Goal: Book appointment/travel/reservation

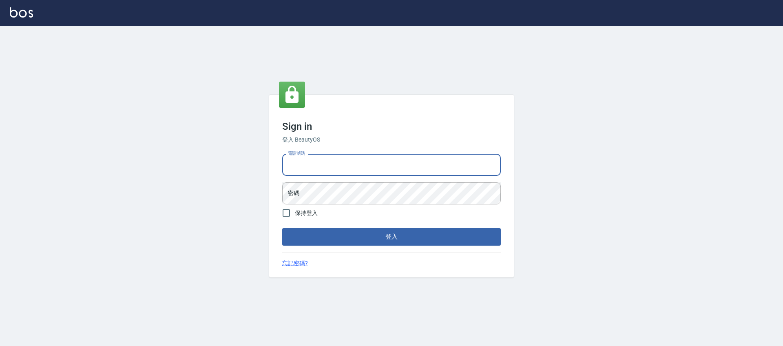
click at [323, 162] on input "電話號碼" at bounding box center [391, 165] width 219 height 22
type input "0981921116"
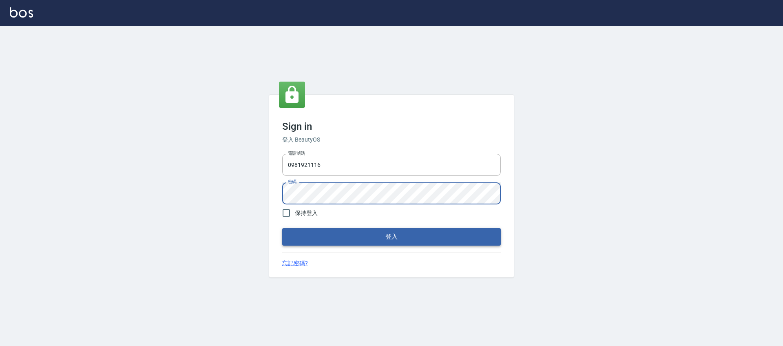
click at [392, 236] on button "登入" at bounding box center [391, 236] width 219 height 17
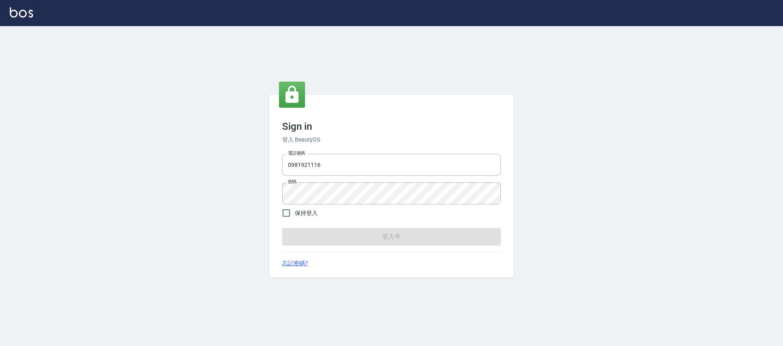
click at [392, 236] on form "電話號碼 0981921116 電話號碼 密碼 密碼 保持登入 登入中" at bounding box center [391, 197] width 219 height 95
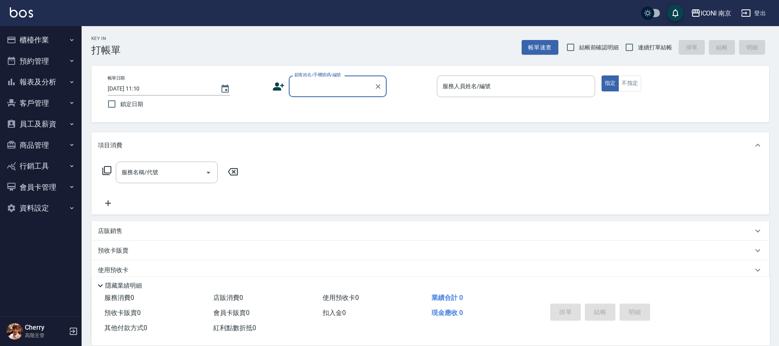
click at [43, 86] on button "報表及分析" at bounding box center [40, 81] width 75 height 21
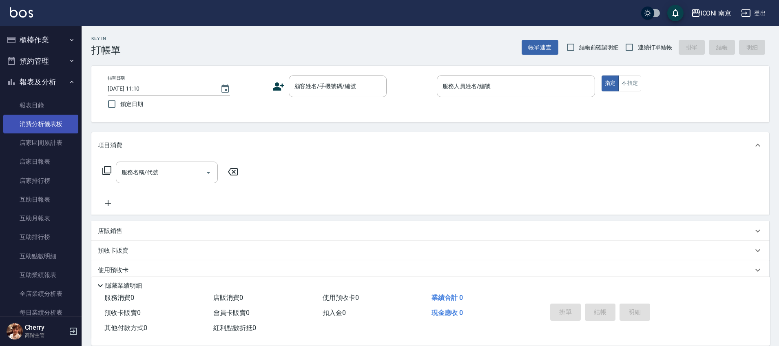
click at [46, 118] on link "消費分析儀表板" at bounding box center [40, 124] width 75 height 19
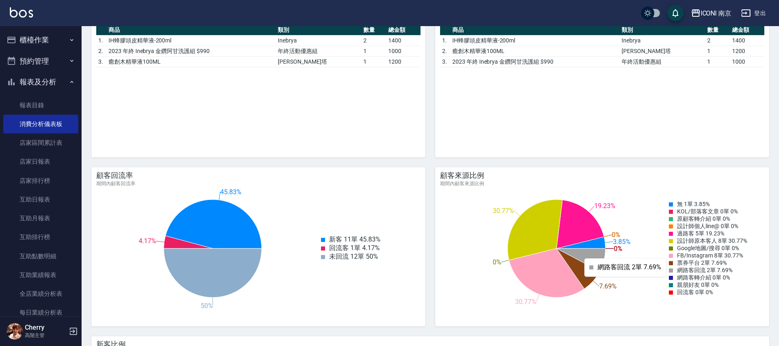
scroll to position [867, 0]
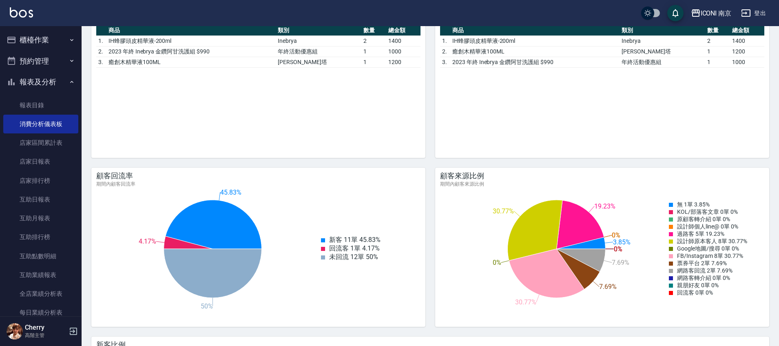
click at [44, 71] on button "預約管理" at bounding box center [40, 61] width 75 height 21
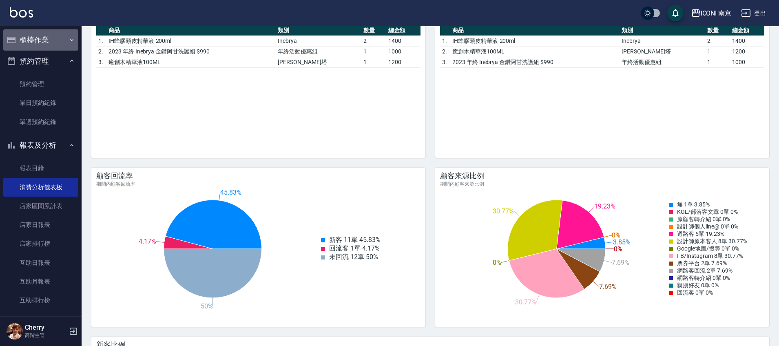
click at [48, 41] on button "櫃檯作業" at bounding box center [40, 39] width 75 height 21
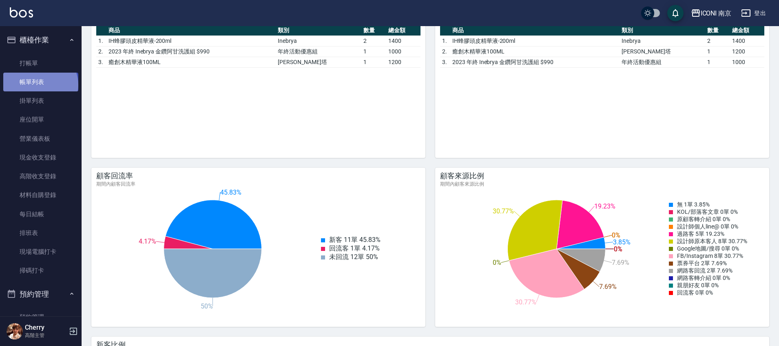
click at [40, 85] on link "帳單列表" at bounding box center [40, 82] width 75 height 19
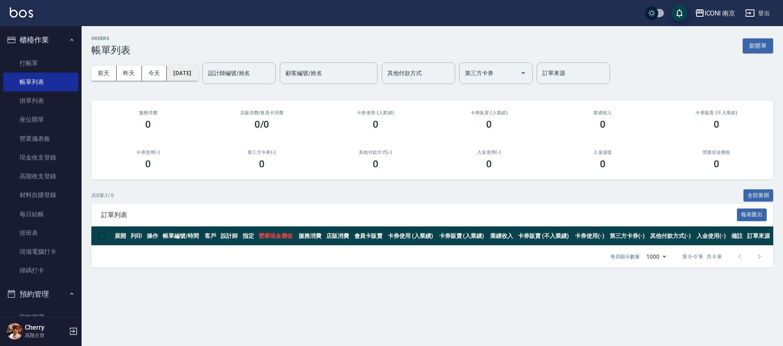
click at [189, 73] on button "[DATE]" at bounding box center [182, 73] width 31 height 15
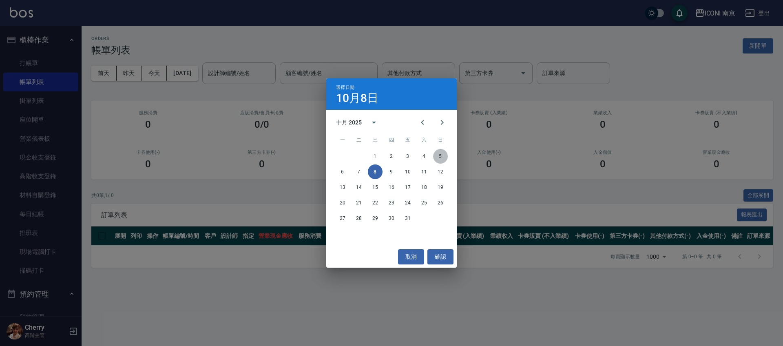
click at [437, 157] on button "5" at bounding box center [440, 156] width 15 height 15
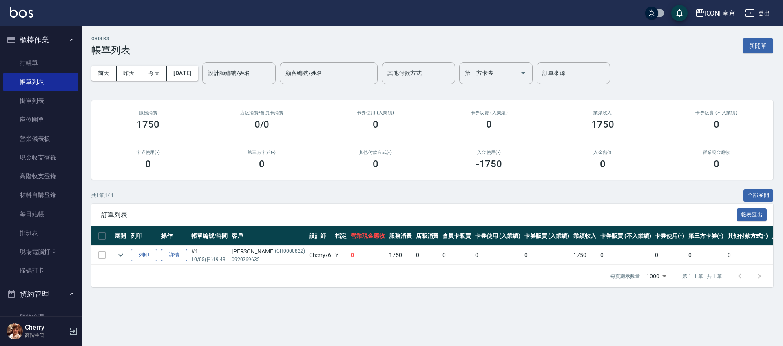
click at [170, 257] on link "詳情" at bounding box center [174, 255] width 26 height 13
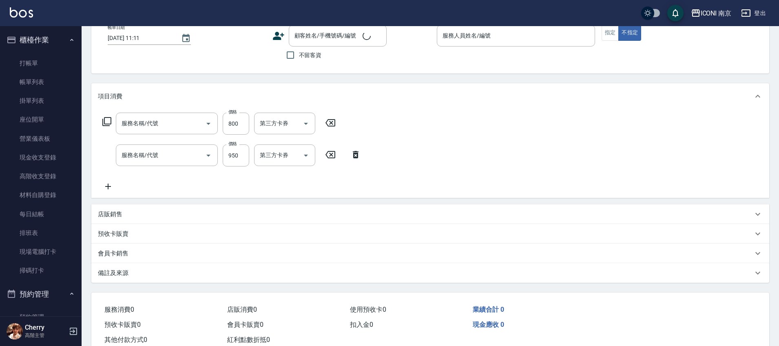
type input "[DATE] 19:43"
type input "Cherry-6"
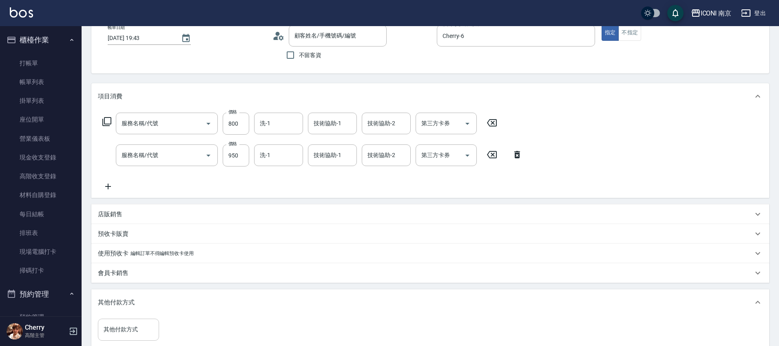
type input "SPA按摩600(630)"
type input "78月精緻水嫩950(650)"
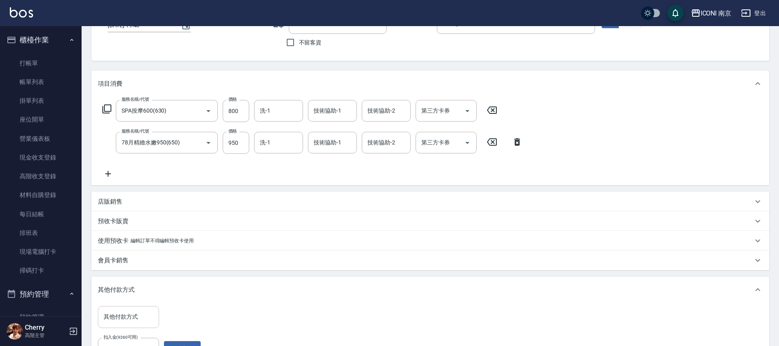
type input "[PERSON_NAME]/0920269632/CH0000822"
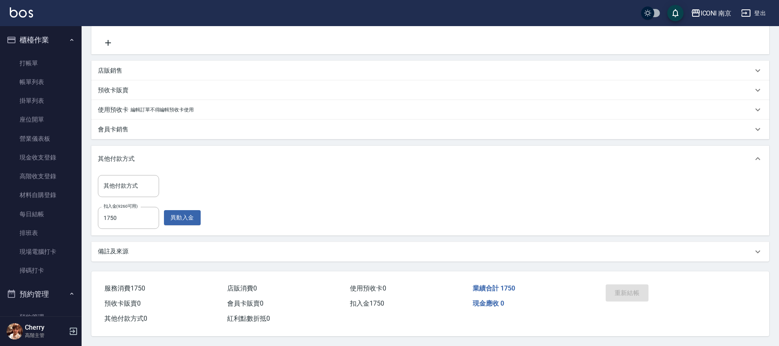
click at [177, 247] on div "備註及來源" at bounding box center [425, 251] width 655 height 9
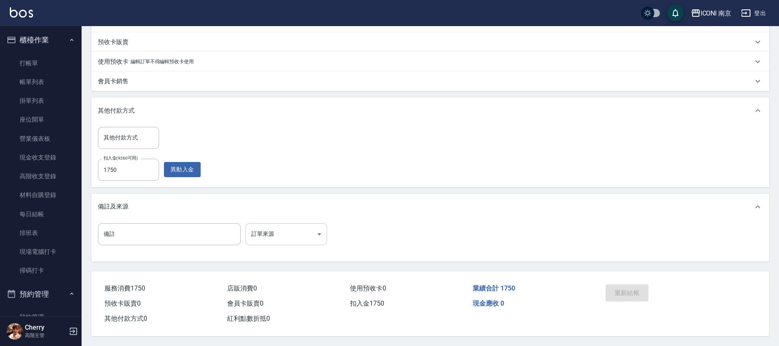
scroll to position [246, 0]
click at [301, 226] on body "ICONI 南京 登出 櫃檯作業 打帳單 帳單列表 掛單列表 座位開單 營業儀表板 現金收支登錄 高階收支登錄 材料自購登錄 每日結帳 排班表 現場電腦打卡 …" at bounding box center [389, 52] width 779 height 588
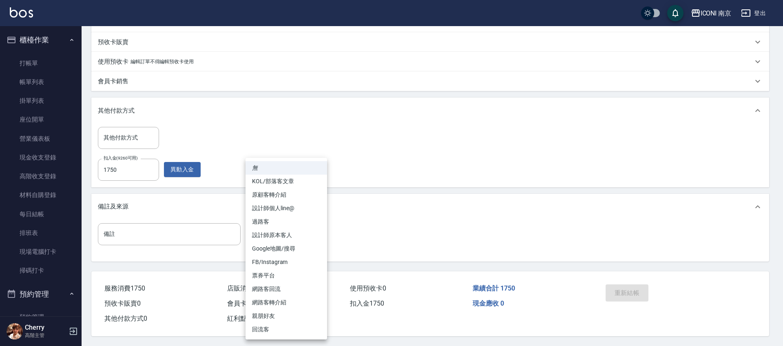
click at [285, 239] on li "設計師原本客人" at bounding box center [286, 234] width 82 height 13
type input "設計師原本客人"
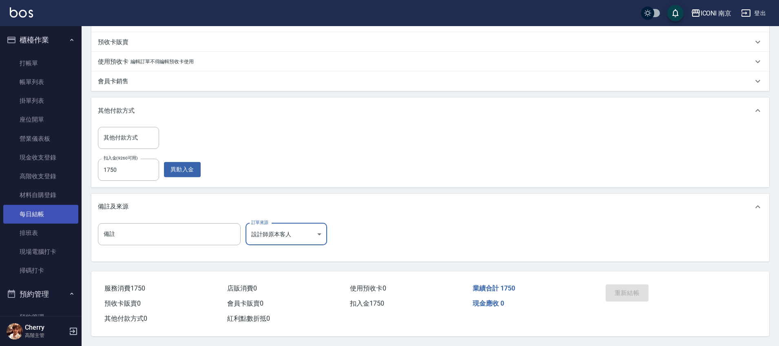
click at [34, 219] on link "每日結帳" at bounding box center [40, 214] width 75 height 19
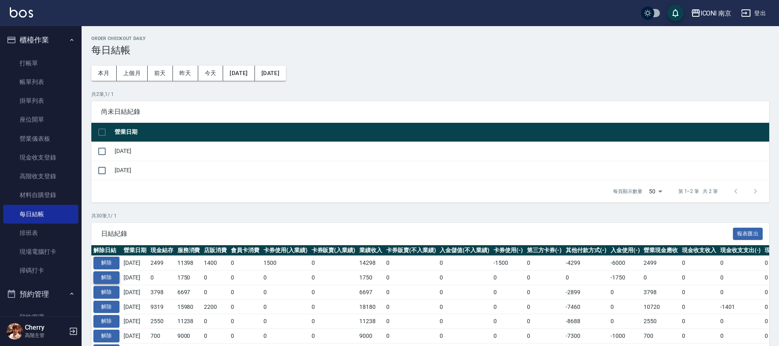
click at [107, 272] on button "解除" at bounding box center [106, 277] width 26 height 13
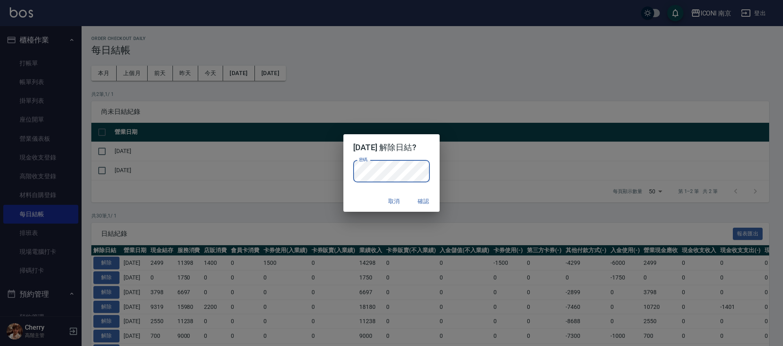
click at [430, 201] on button "確認" at bounding box center [423, 201] width 26 height 15
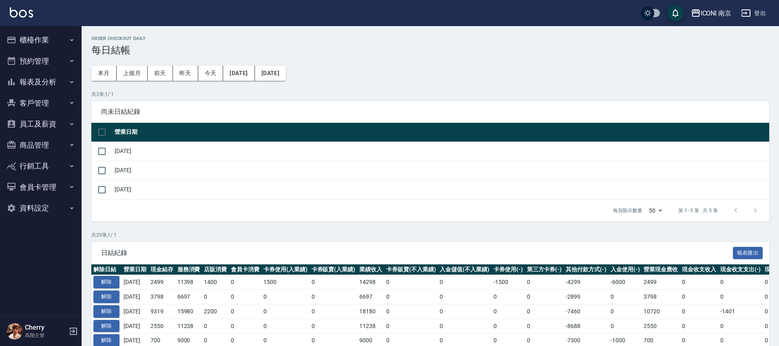
click at [38, 39] on button "櫃檯作業" at bounding box center [40, 39] width 75 height 21
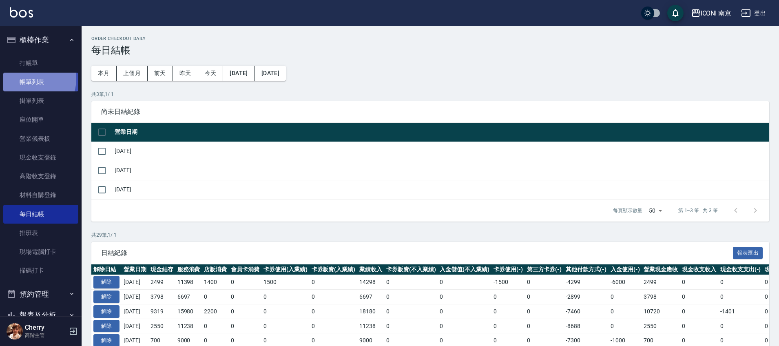
click at [31, 79] on link "帳單列表" at bounding box center [40, 82] width 75 height 19
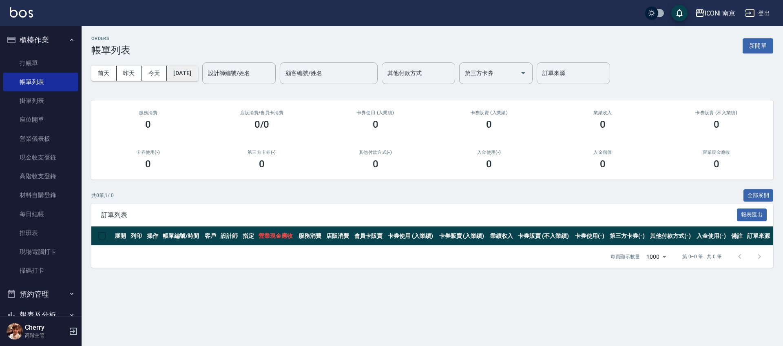
click at [173, 78] on button "[DATE]" at bounding box center [182, 73] width 31 height 15
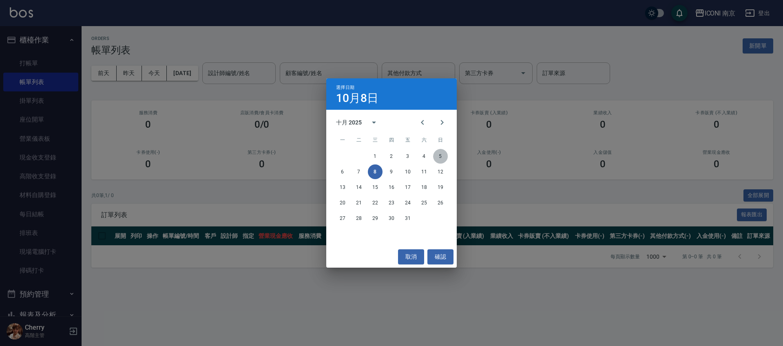
click at [446, 154] on button "5" at bounding box center [440, 156] width 15 height 15
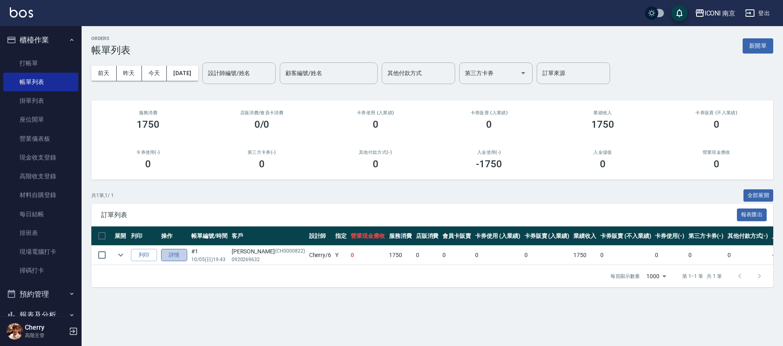
click at [174, 256] on link "詳情" at bounding box center [174, 255] width 26 height 13
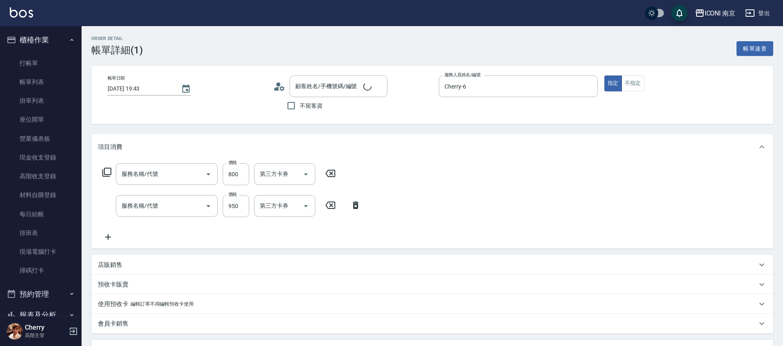
type input "[DATE] 19:43"
type input "Cherry-6"
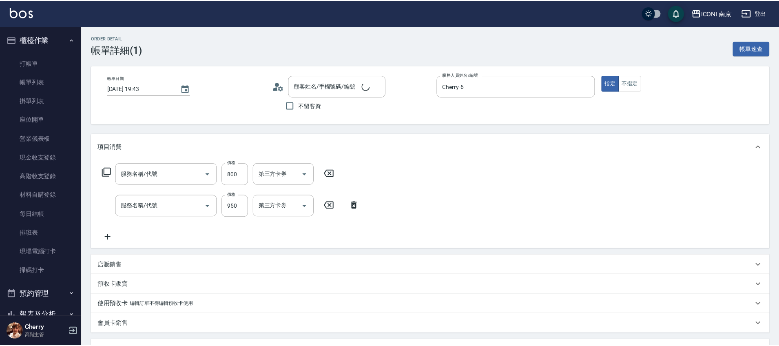
scroll to position [190, 0]
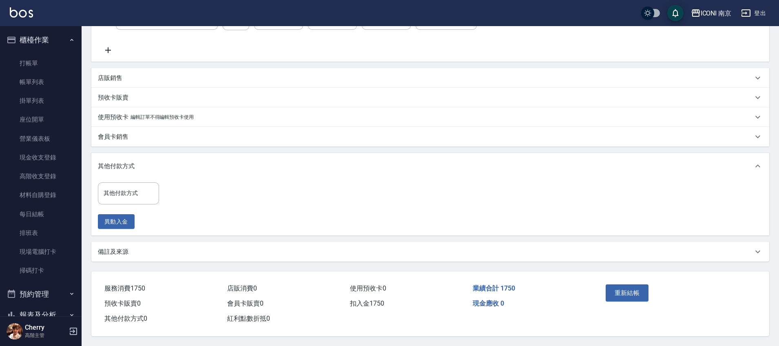
type input "SPA按摩600(630)"
type input "78月精緻水嫩950(650)"
type input "[PERSON_NAME]/0920269632/CH0000822"
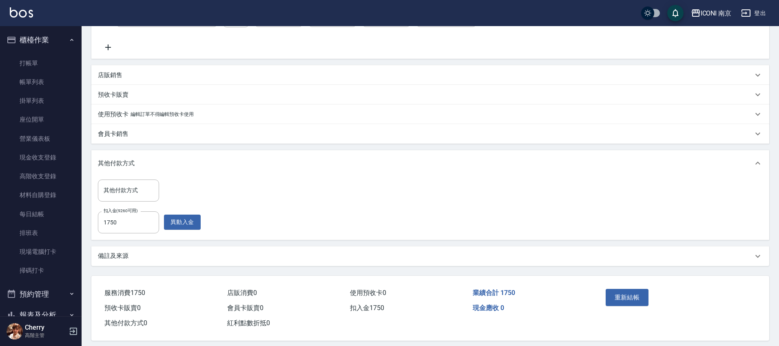
click at [112, 258] on p "備註及來源" at bounding box center [113, 256] width 31 height 9
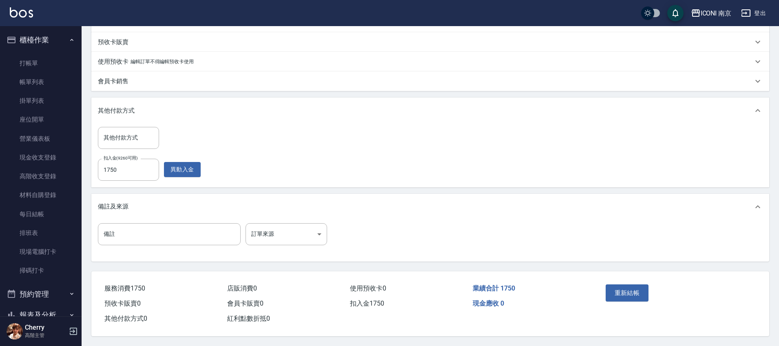
scroll to position [246, 0]
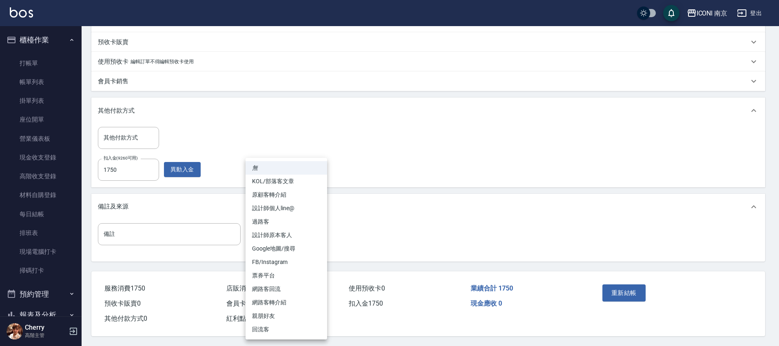
click at [287, 228] on body "ICONI 南京 登出 櫃檯作業 打帳單 帳單列表 掛單列表 座位開單 營業儀表板 現金收支登錄 高階收支登錄 材料自購登錄 每日結帳 排班表 現場電腦打卡 …" at bounding box center [389, 52] width 779 height 588
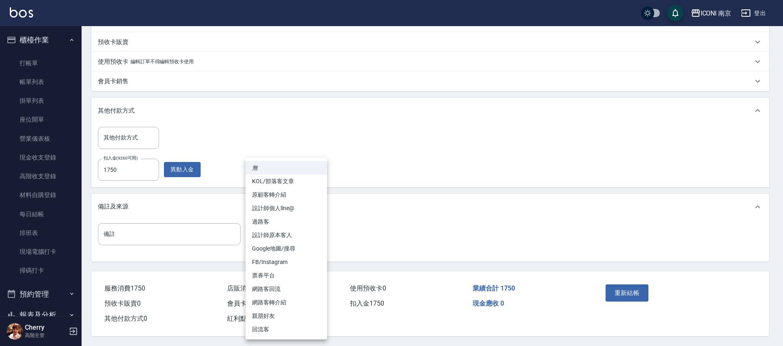
click at [286, 235] on li "設計師原本客人" at bounding box center [286, 234] width 82 height 13
type input "設計師原本客人"
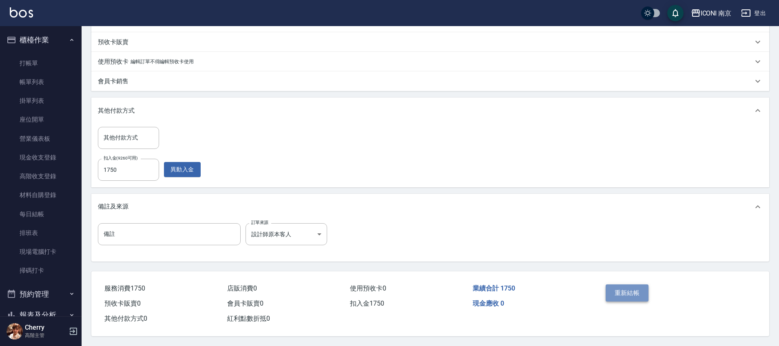
click at [620, 287] on button "重新結帳" at bounding box center [627, 292] width 43 height 17
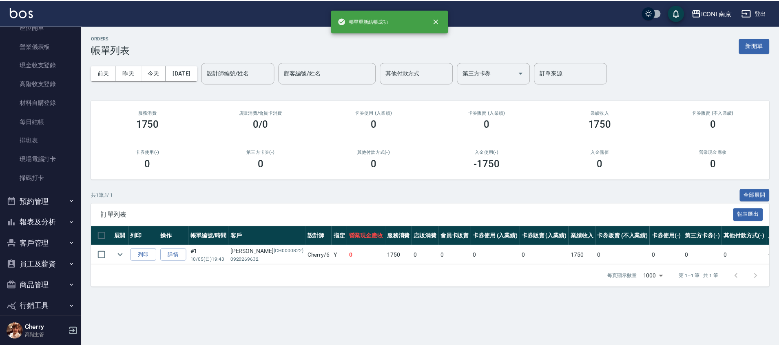
scroll to position [102, 0]
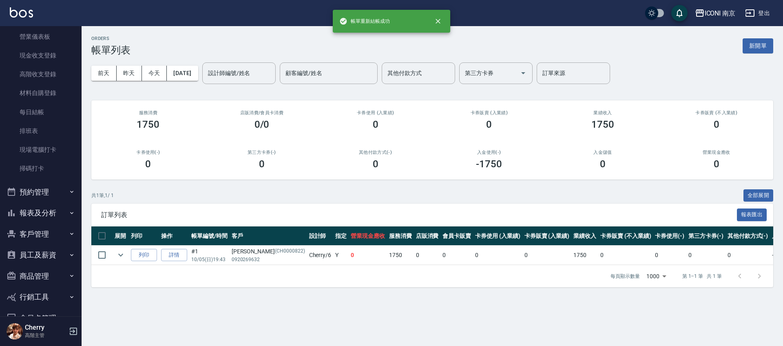
click at [38, 212] on button "報表及分析" at bounding box center [40, 212] width 75 height 21
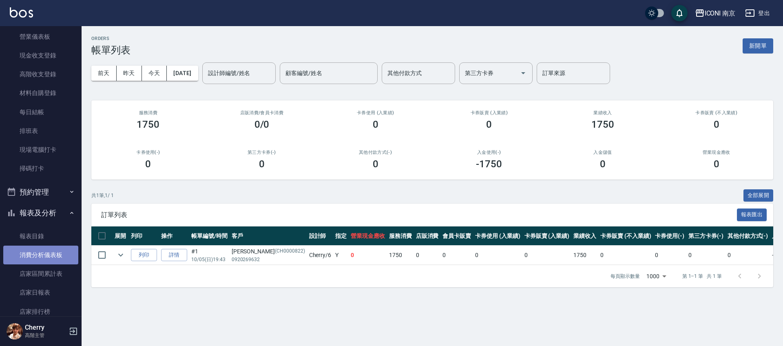
click at [42, 248] on link "消費分析儀表板" at bounding box center [40, 254] width 75 height 19
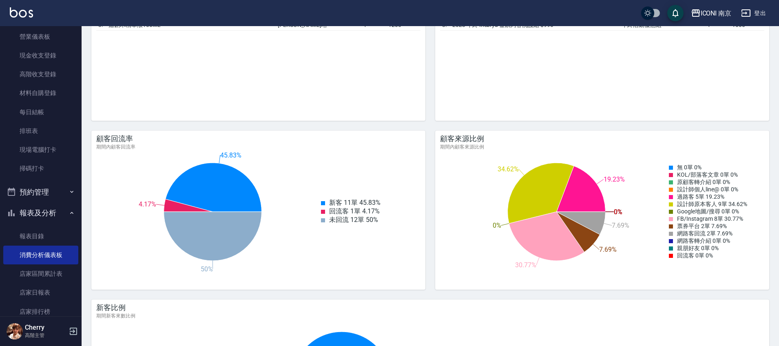
scroll to position [918, 0]
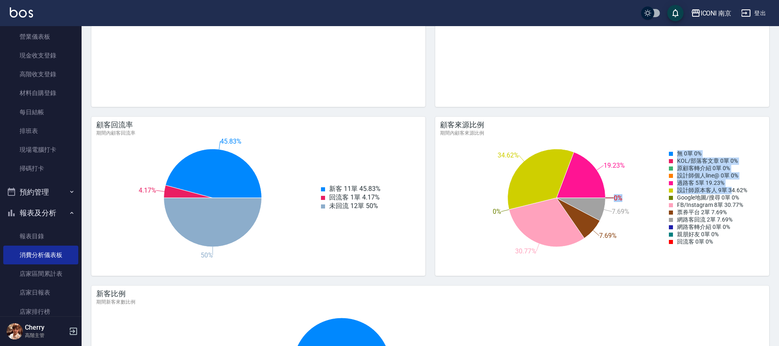
drag, startPoint x: 678, startPoint y: 192, endPoint x: 749, endPoint y: 203, distance: 71.8
click at [732, 188] on div "0% 0% 0% 0% 19.23% 34.62% 0% 30.77% 7.69% 7.69% 0% 0% 0% 無 0單 0% KOL/部落客文章 0單 0…" at bounding box center [598, 198] width 332 height 122
click at [750, 206] on div "0% 0% 0% 0% 19.23% 34.62% 0% 30.77% 7.69% 7.69% 0% 0% 0% 無 0單 0% KOL/部落客文章 0單 0…" at bounding box center [598, 198] width 332 height 122
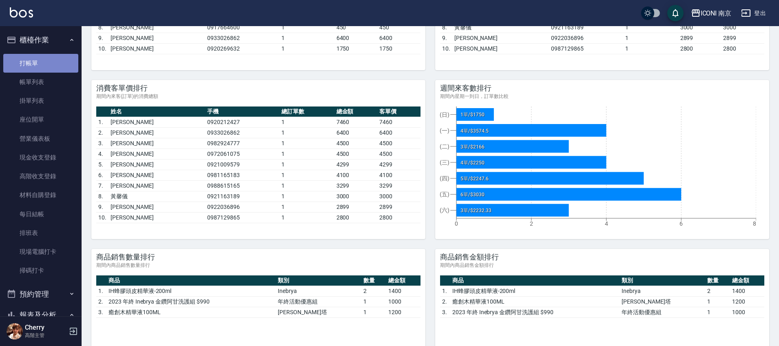
scroll to position [612, 0]
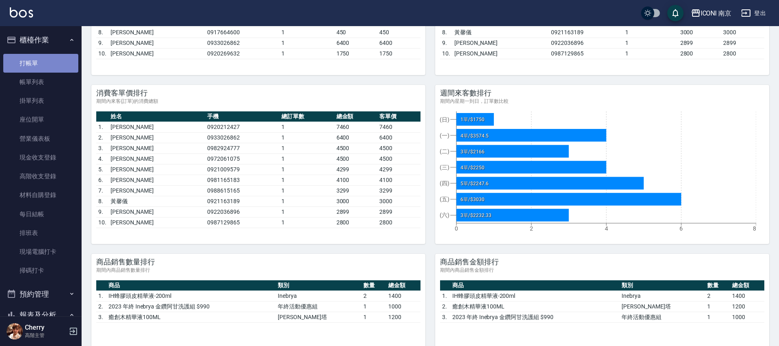
click at [44, 71] on link "打帳單" at bounding box center [40, 63] width 75 height 19
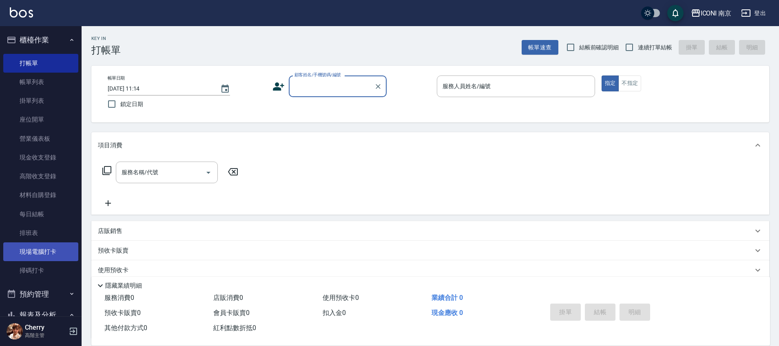
click at [43, 250] on link "現場電腦打卡" at bounding box center [40, 251] width 75 height 19
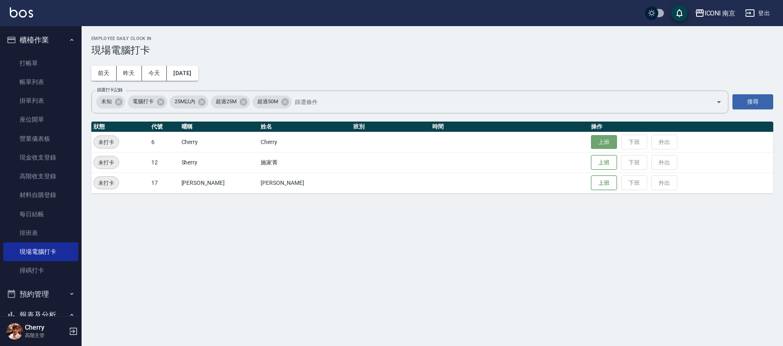
click at [591, 136] on button "上班" at bounding box center [604, 142] width 26 height 14
drag, startPoint x: 484, startPoint y: 280, endPoint x: 487, endPoint y: 294, distance: 15.0
click at [484, 280] on div "Employee Daily Clock In 現場電腦打卡 [DATE] [DATE] [DATE] [DATE] 篩選打卡記錄 未知 電腦打卡 25M以內…" at bounding box center [391, 173] width 783 height 346
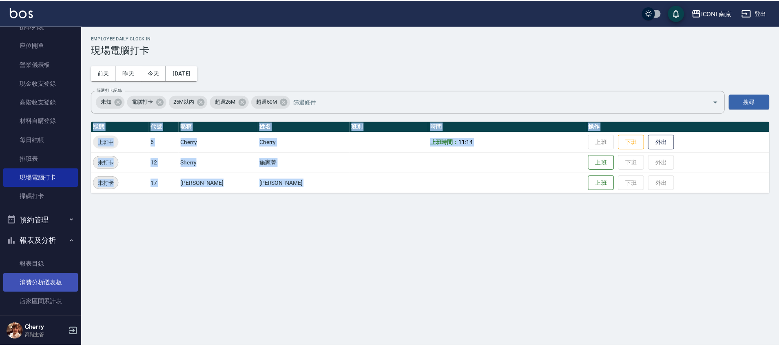
scroll to position [153, 0]
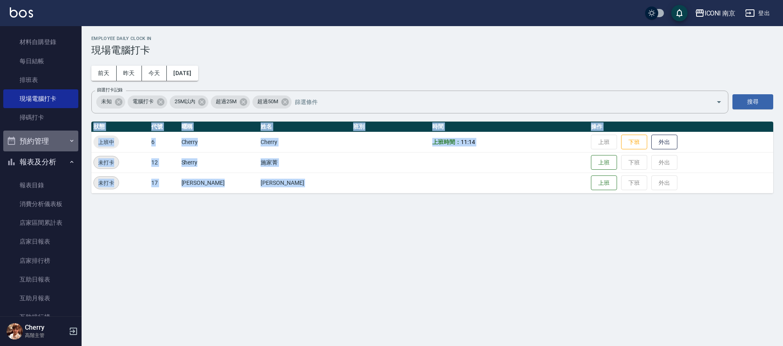
click at [51, 141] on button "預約管理" at bounding box center [40, 140] width 75 height 21
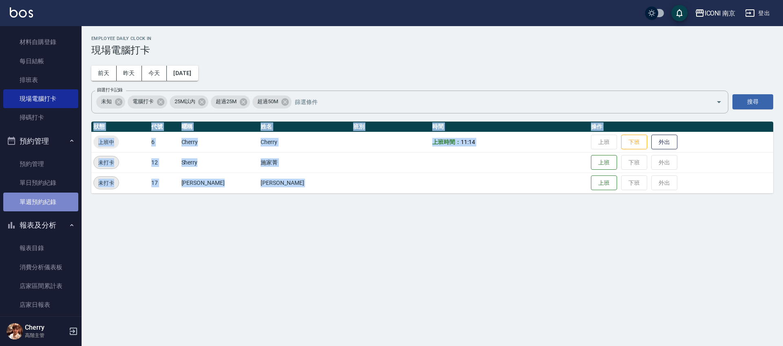
click at [45, 197] on link "單週預約紀錄" at bounding box center [40, 201] width 75 height 19
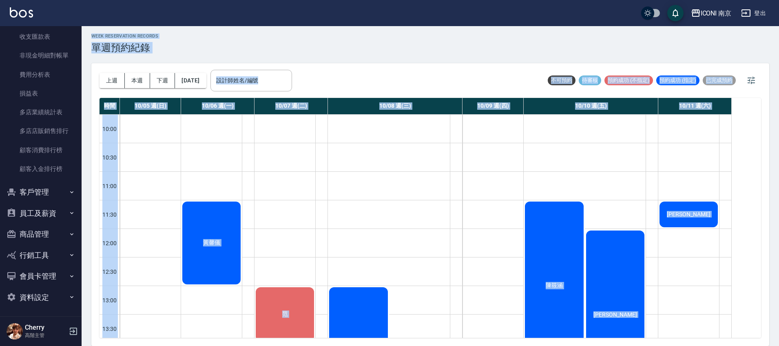
scroll to position [1026, 0]
click at [34, 194] on button "客戶管理" at bounding box center [40, 190] width 75 height 21
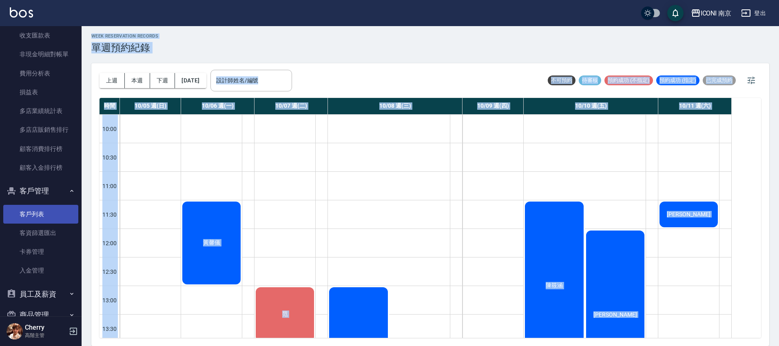
click at [35, 210] on link "客戶列表" at bounding box center [40, 214] width 75 height 19
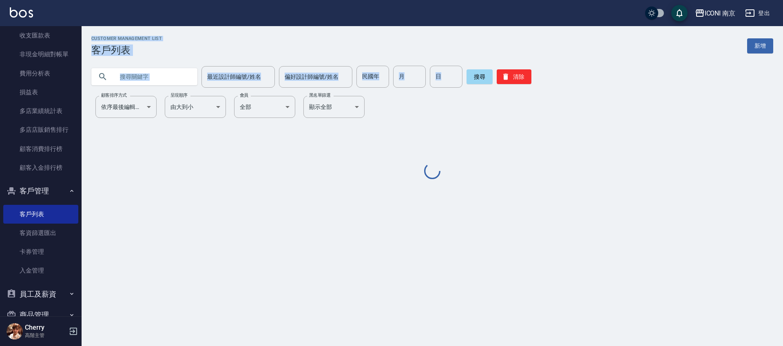
click at [163, 75] on input "text" at bounding box center [152, 77] width 77 height 22
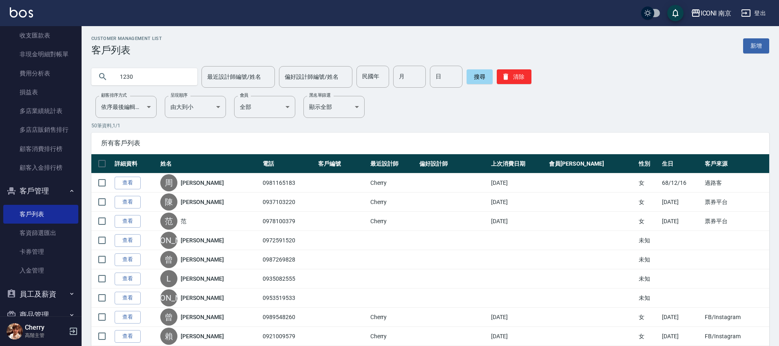
type input "1230"
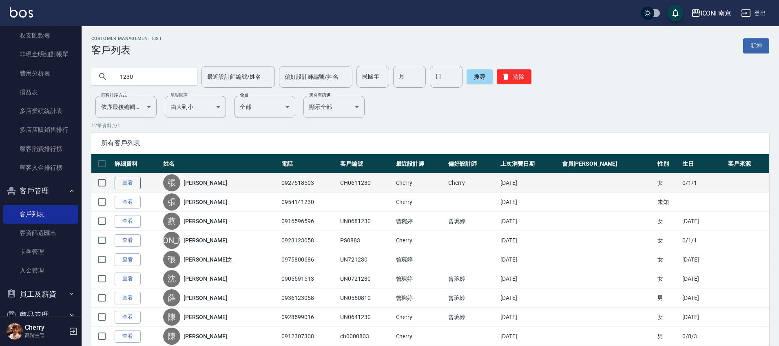
click at [130, 177] on link "查看" at bounding box center [128, 183] width 26 height 13
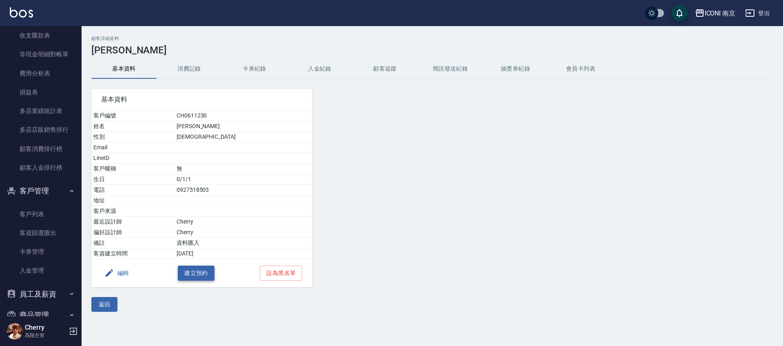
click at [193, 267] on button "建立預約" at bounding box center [196, 272] width 37 height 15
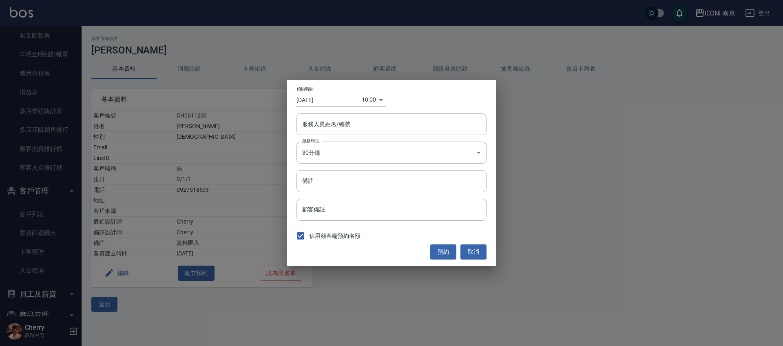
click at [368, 97] on body "ICONI 南京 登出 櫃檯作業 打帳單 帳單列表 掛單列表 座位開單 營業儀表板 現金收支登錄 高階收支登錄 材料自購登錄 每日結帳 排班表 現場電腦打卡 …" at bounding box center [391, 173] width 783 height 346
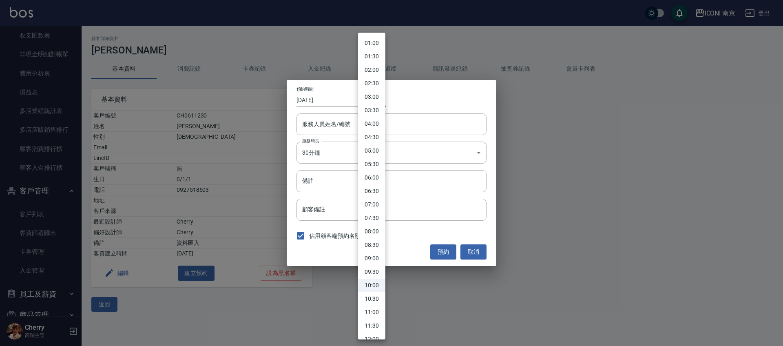
scroll to position [51, 0]
click at [377, 303] on li "11:30" at bounding box center [371, 300] width 27 height 13
type input "1759894200000"
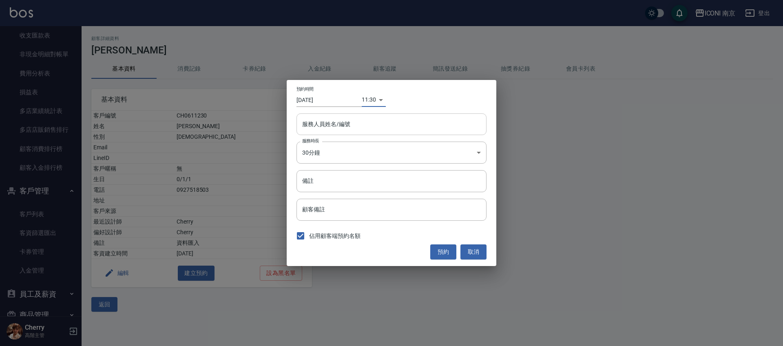
click at [345, 120] on div "服務人員姓名/編號 服務人員姓名/編號" at bounding box center [391, 124] width 190 height 22
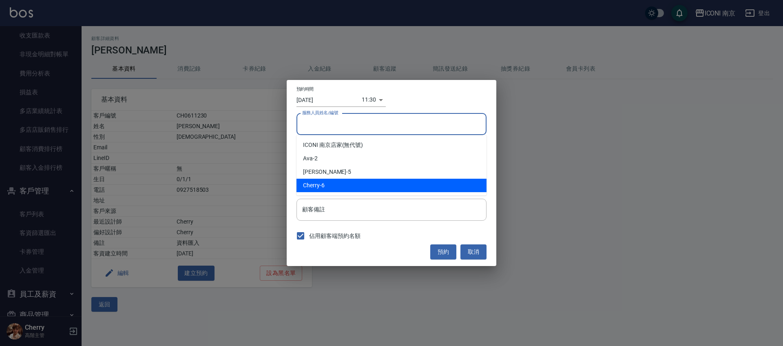
click at [324, 188] on div "Cherry -6" at bounding box center [391, 185] width 190 height 13
type input "Cherry-6"
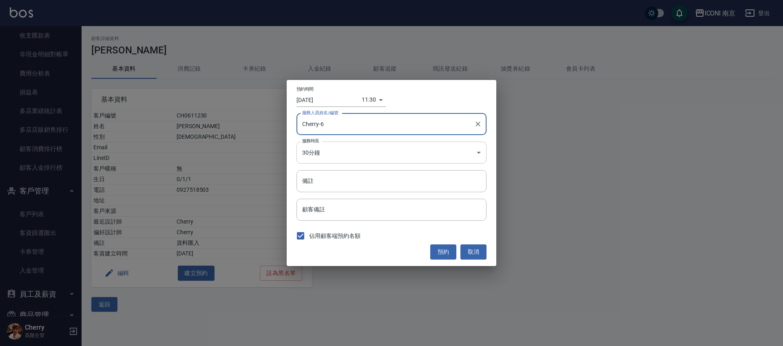
click at [332, 148] on body "ICONI 南京 登出 櫃檯作業 打帳單 帳單列表 掛單列表 座位開單 營業儀表板 現金收支登錄 高階收支登錄 材料自購登錄 每日結帳 排班表 現場電腦打卡 …" at bounding box center [391, 173] width 783 height 346
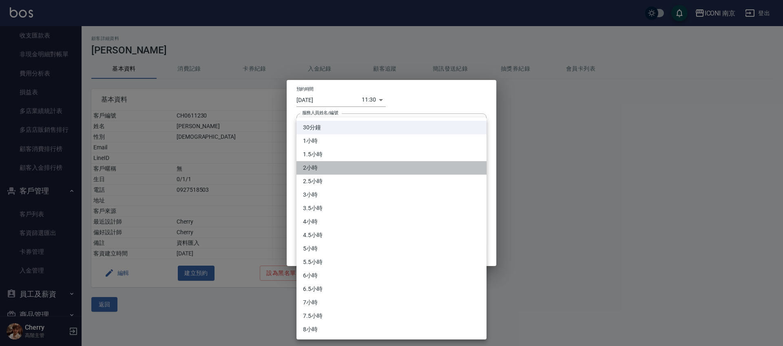
click at [324, 166] on li "2小時" at bounding box center [391, 167] width 190 height 13
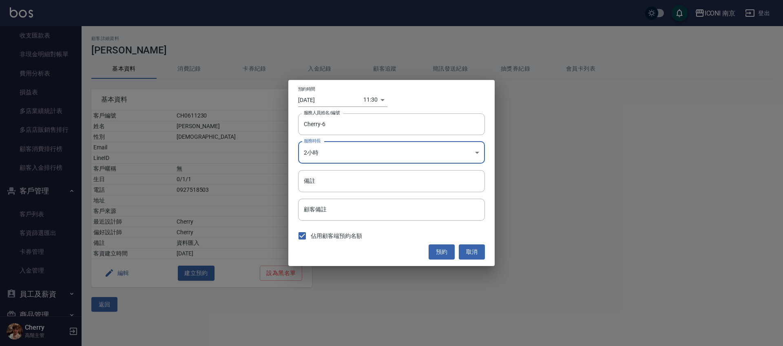
click at [323, 170] on li "2.5小時" at bounding box center [391, 174] width 143 height 8
type input "5"
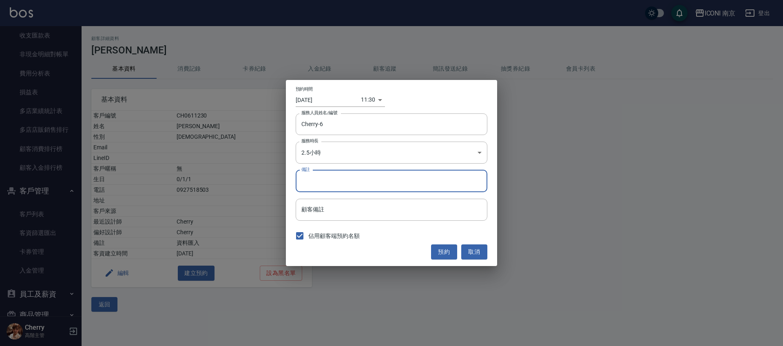
click at [322, 178] on input "備註" at bounding box center [392, 181] width 192 height 22
type input "補染"
click at [442, 255] on button "預約" at bounding box center [444, 251] width 26 height 15
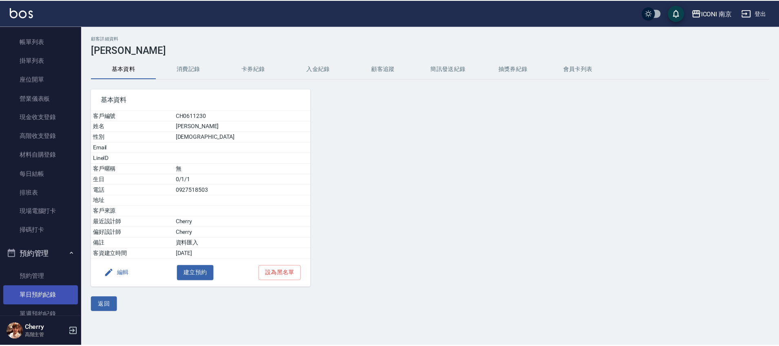
scroll to position [102, 0]
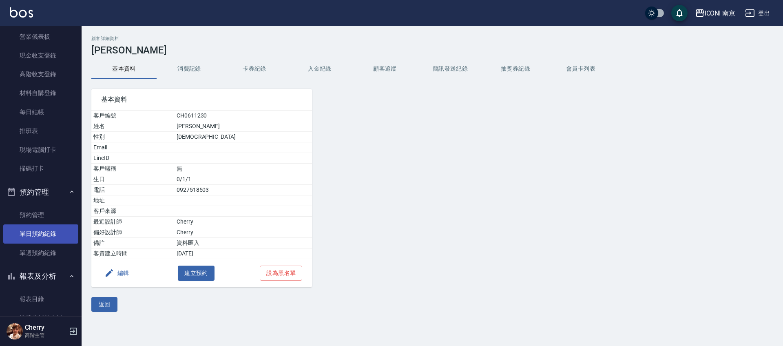
click at [38, 234] on link "單日預約紀錄" at bounding box center [40, 233] width 75 height 19
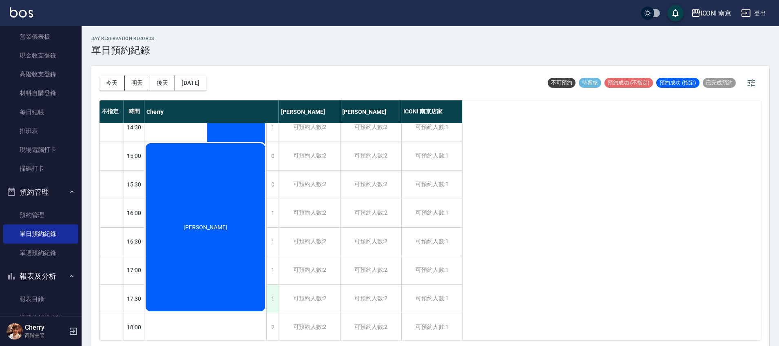
scroll to position [318, 0]
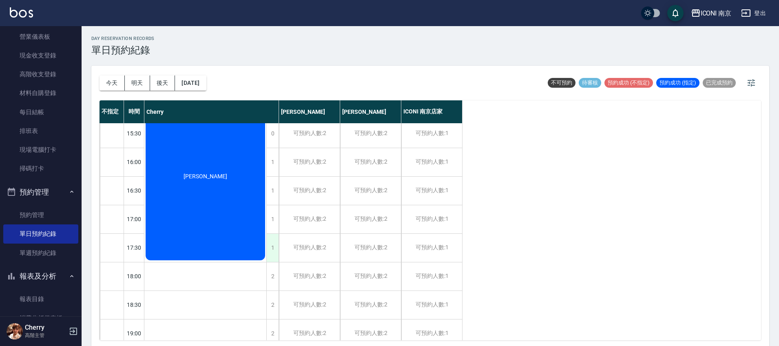
click at [272, 253] on div "1" at bounding box center [272, 248] width 12 height 28
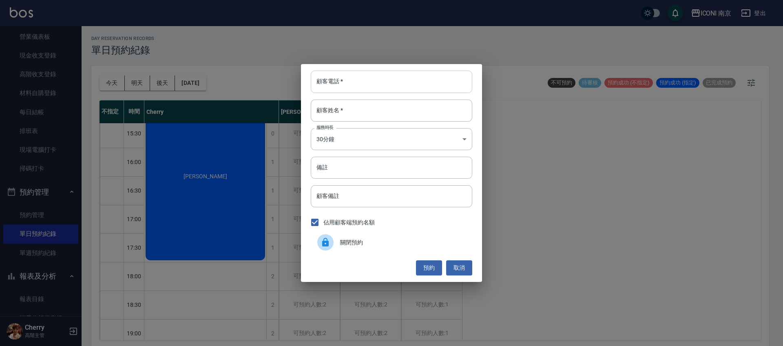
click at [362, 86] on input "顧客電話   *" at bounding box center [391, 82] width 161 height 22
type input "0978387822"
click at [369, 118] on input "顧客姓名   *" at bounding box center [391, 111] width 161 height 22
type input "伧"
click at [368, 118] on input "伧" at bounding box center [391, 111] width 161 height 22
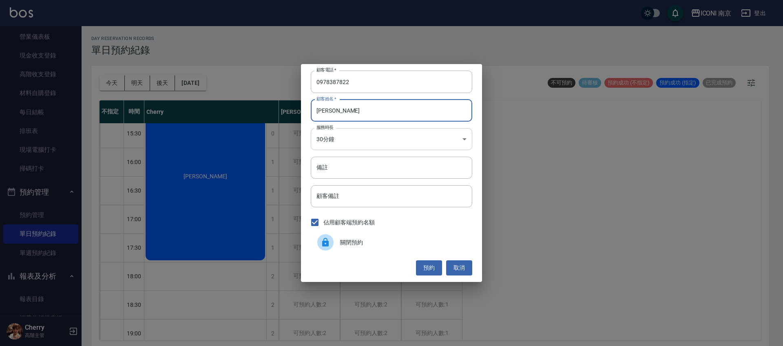
type input "[PERSON_NAME]"
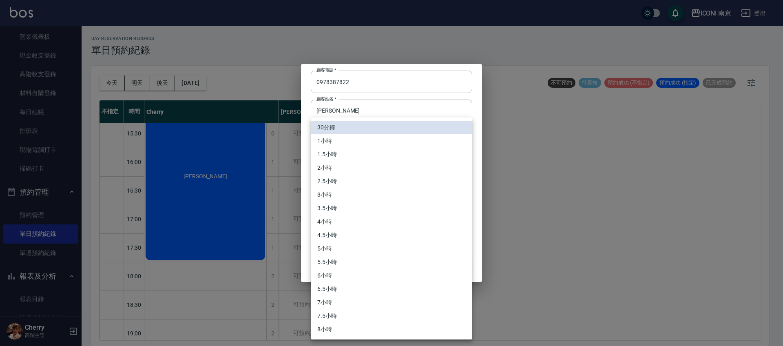
click at [353, 140] on body "ICONI 南京 登出 櫃檯作業 打帳單 帳單列表 掛單列表 座位開單 營業儀表板 現金收支登錄 高階收支登錄 材料自購登錄 每日結帳 排班表 現場電腦打卡 …" at bounding box center [391, 174] width 783 height 348
drag, startPoint x: 339, startPoint y: 199, endPoint x: 338, endPoint y: 195, distance: 4.2
click at [338, 198] on li "3小時" at bounding box center [391, 194] width 161 height 13
type input "6"
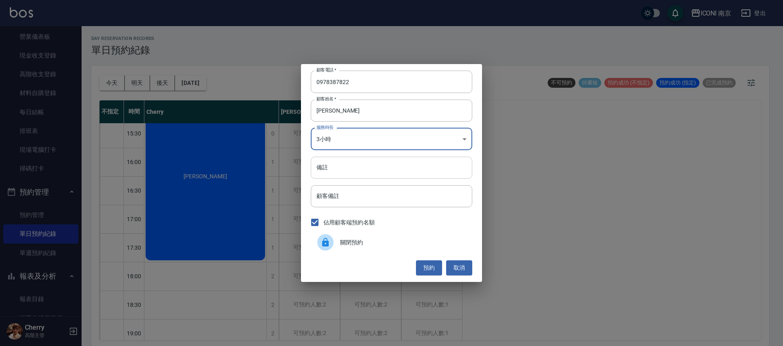
click at [343, 157] on input "備註" at bounding box center [391, 168] width 161 height 22
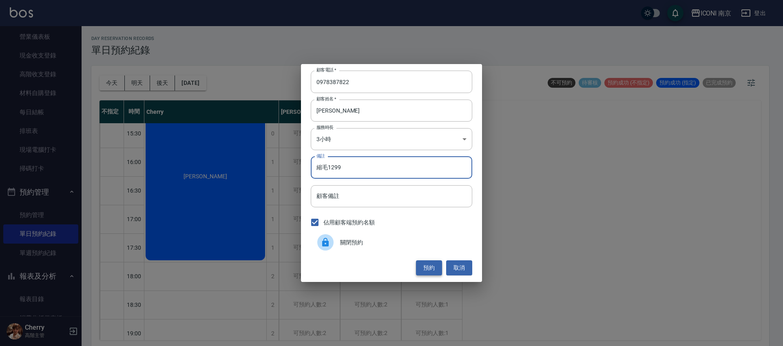
type input "縮毛1299"
click at [431, 263] on button "預約" at bounding box center [429, 267] width 26 height 15
click at [431, 263] on div "預約 取消" at bounding box center [391, 267] width 161 height 15
